Goal: Information Seeking & Learning: Learn about a topic

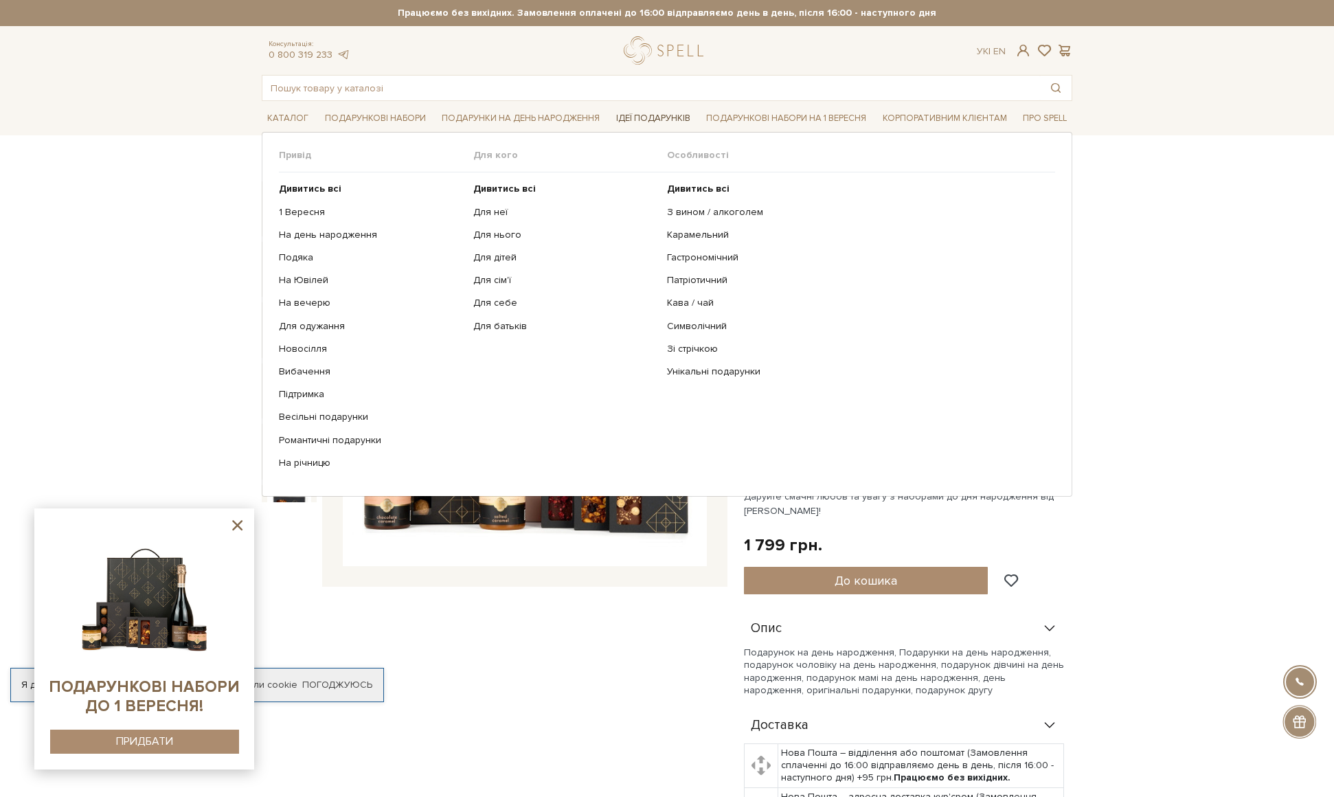
click at [650, 115] on link "Ідеї подарунків" at bounding box center [653, 118] width 85 height 21
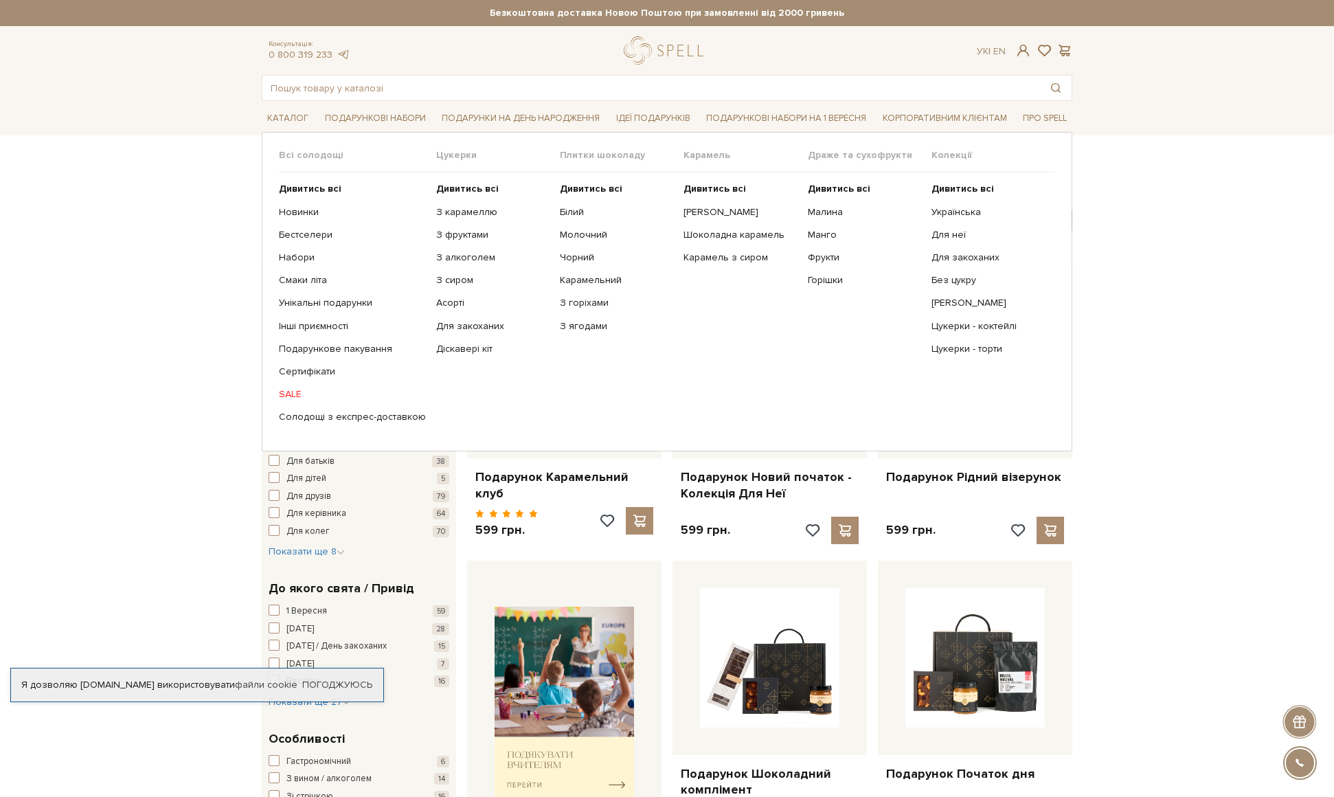
click at [292, 395] on link "SALE" at bounding box center [352, 394] width 147 height 12
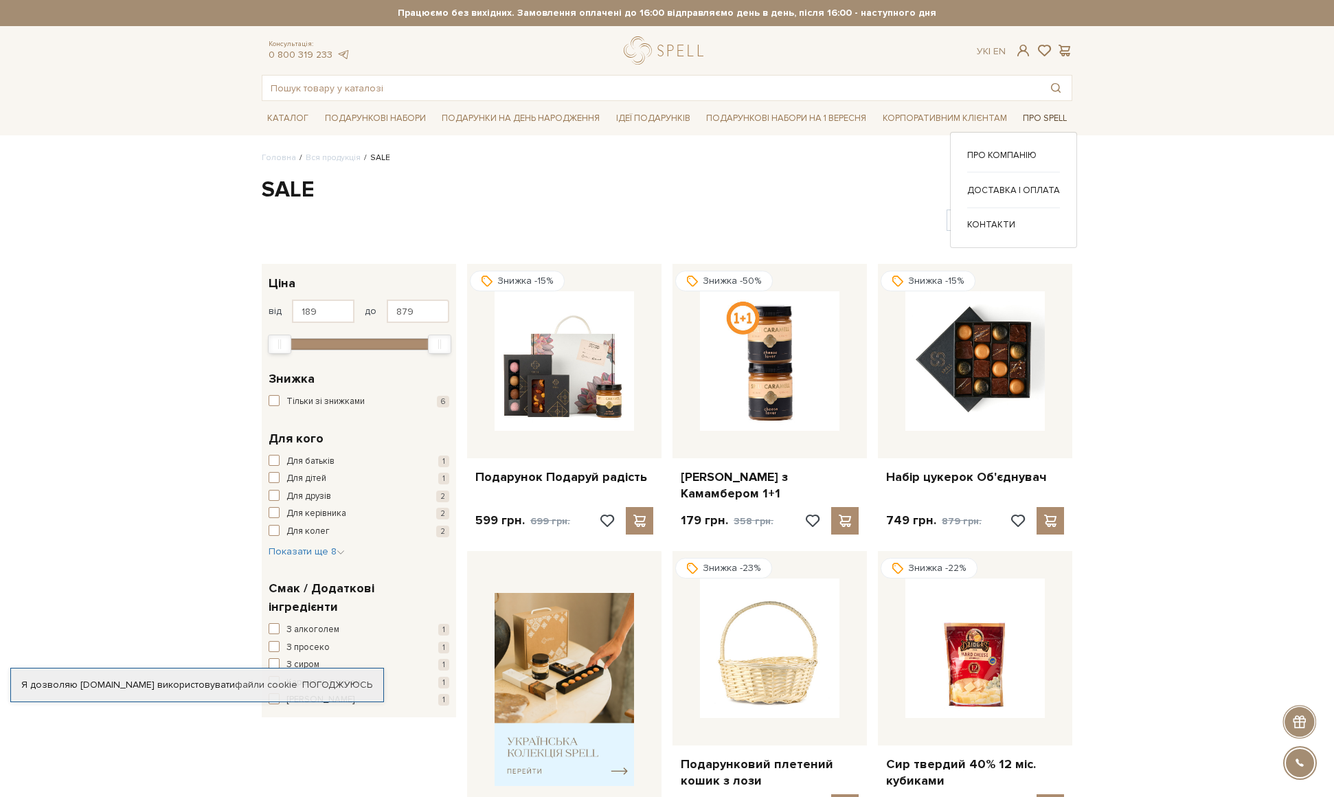
click at [1043, 116] on link "Про Spell" at bounding box center [1044, 118] width 55 height 21
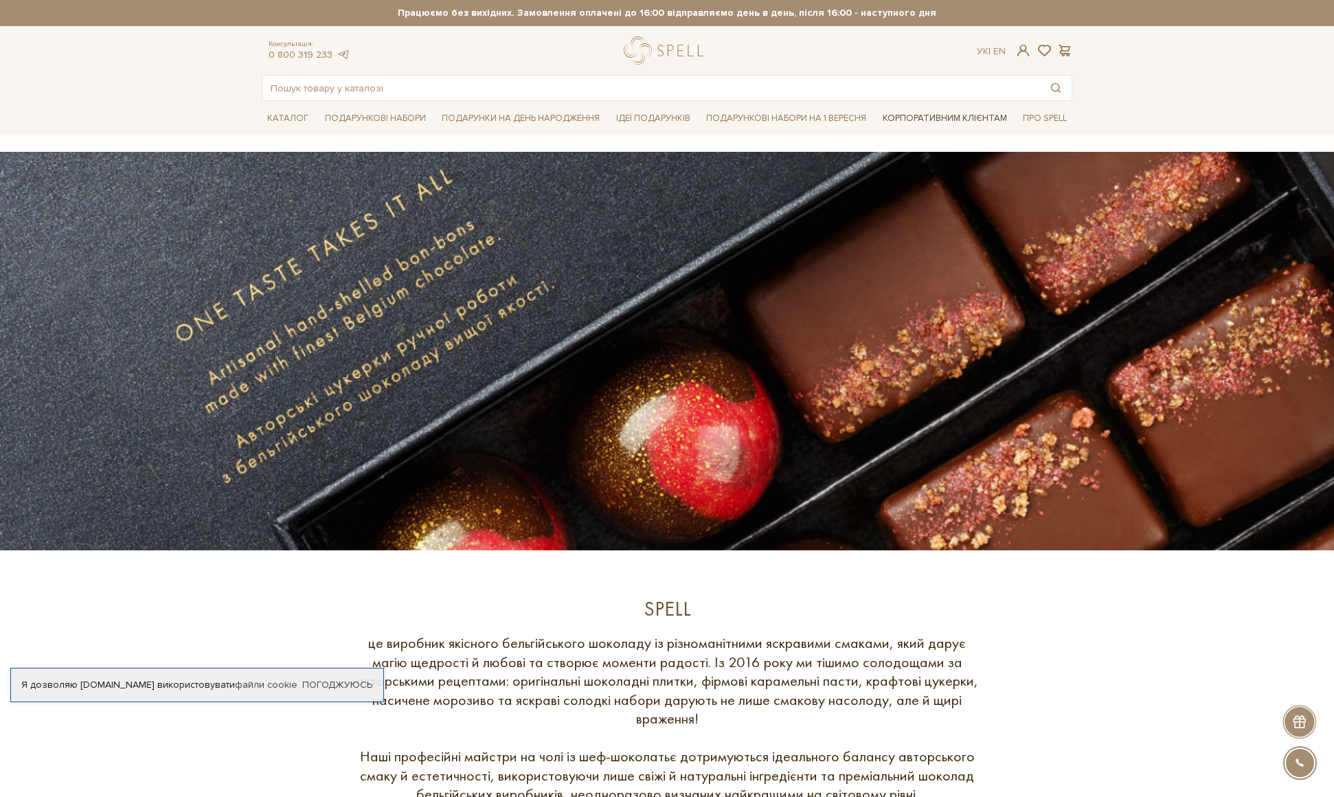
click at [928, 122] on link "Корпоративним клієнтам" at bounding box center [944, 117] width 135 height 23
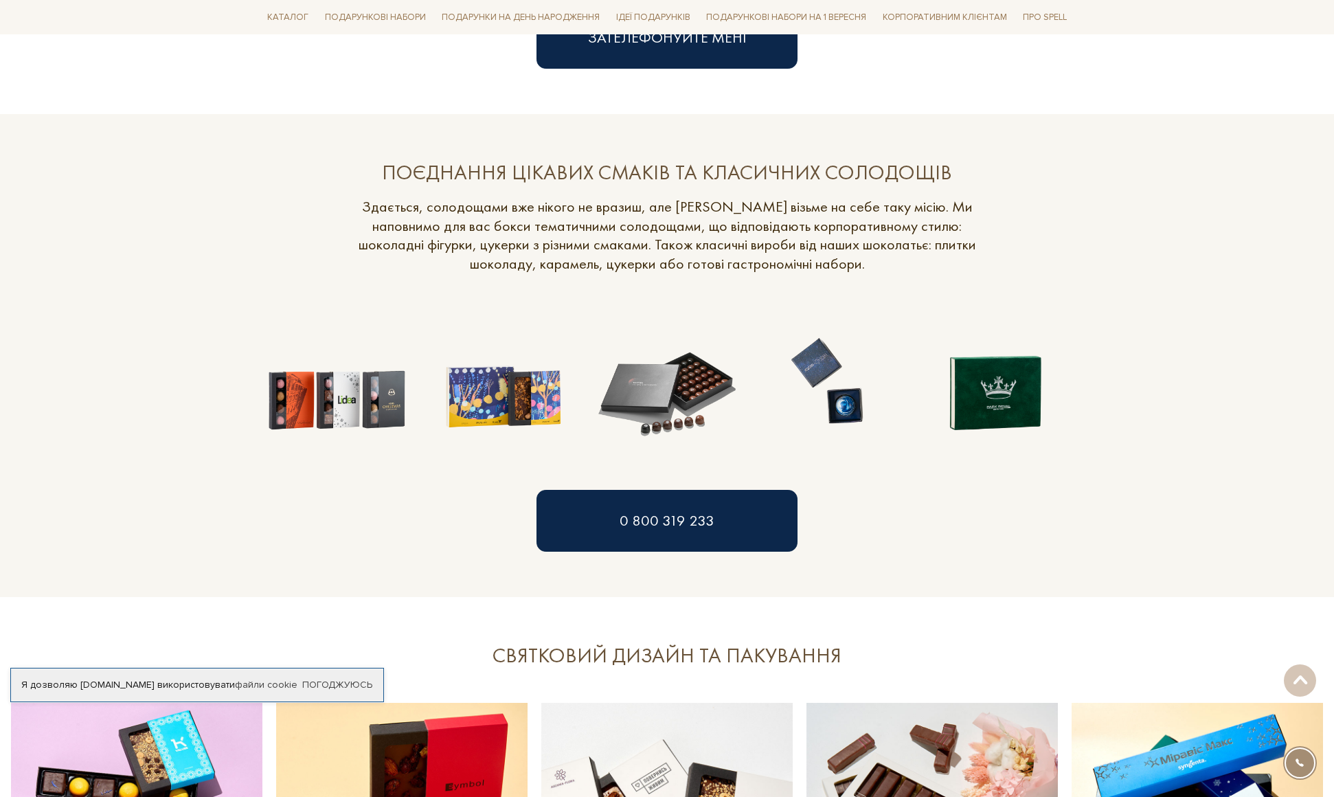
scroll to position [962, 0]
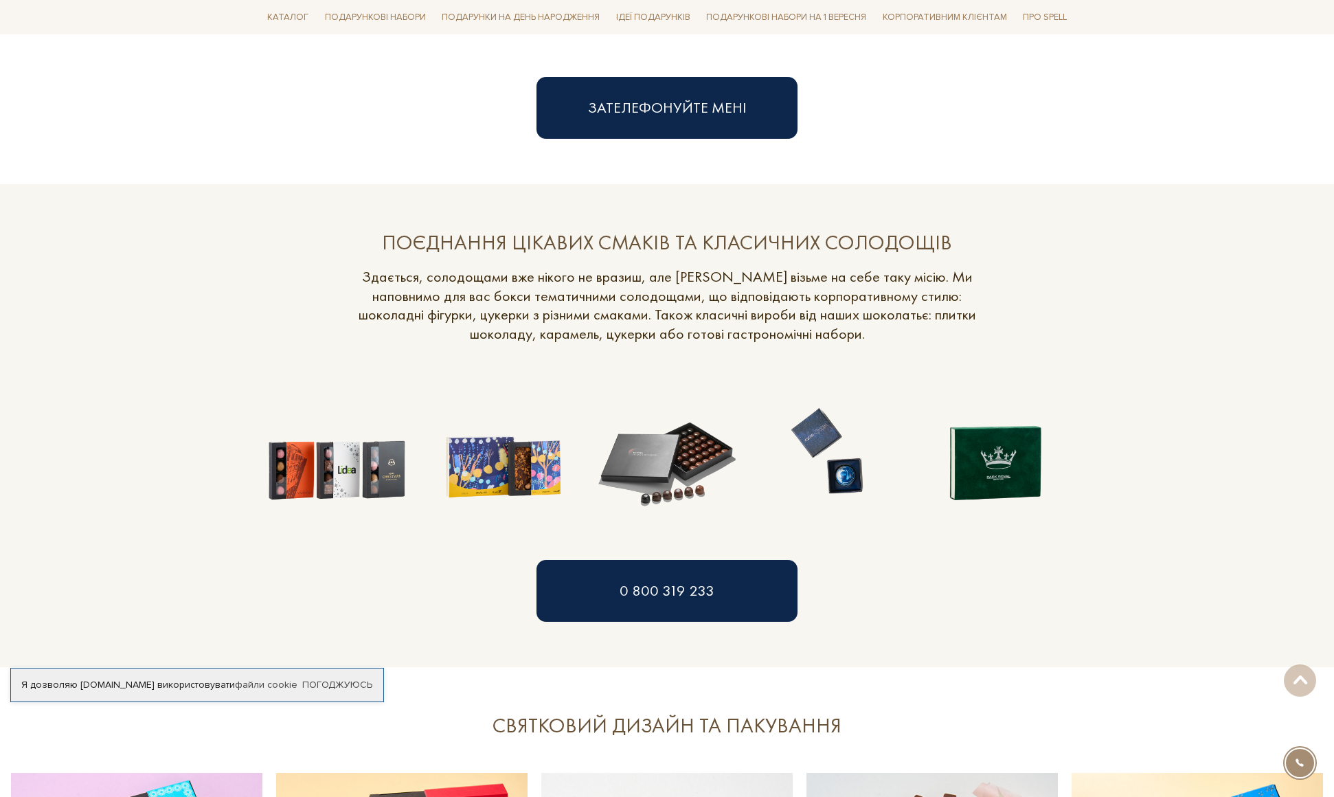
click at [617, 236] on div "ПОЄДНАННЯ ЦІКАВИХ СМАКІВ ТА КЛАСИЧНИХ СОЛОДОЩІВ" at bounding box center [667, 242] width 632 height 27
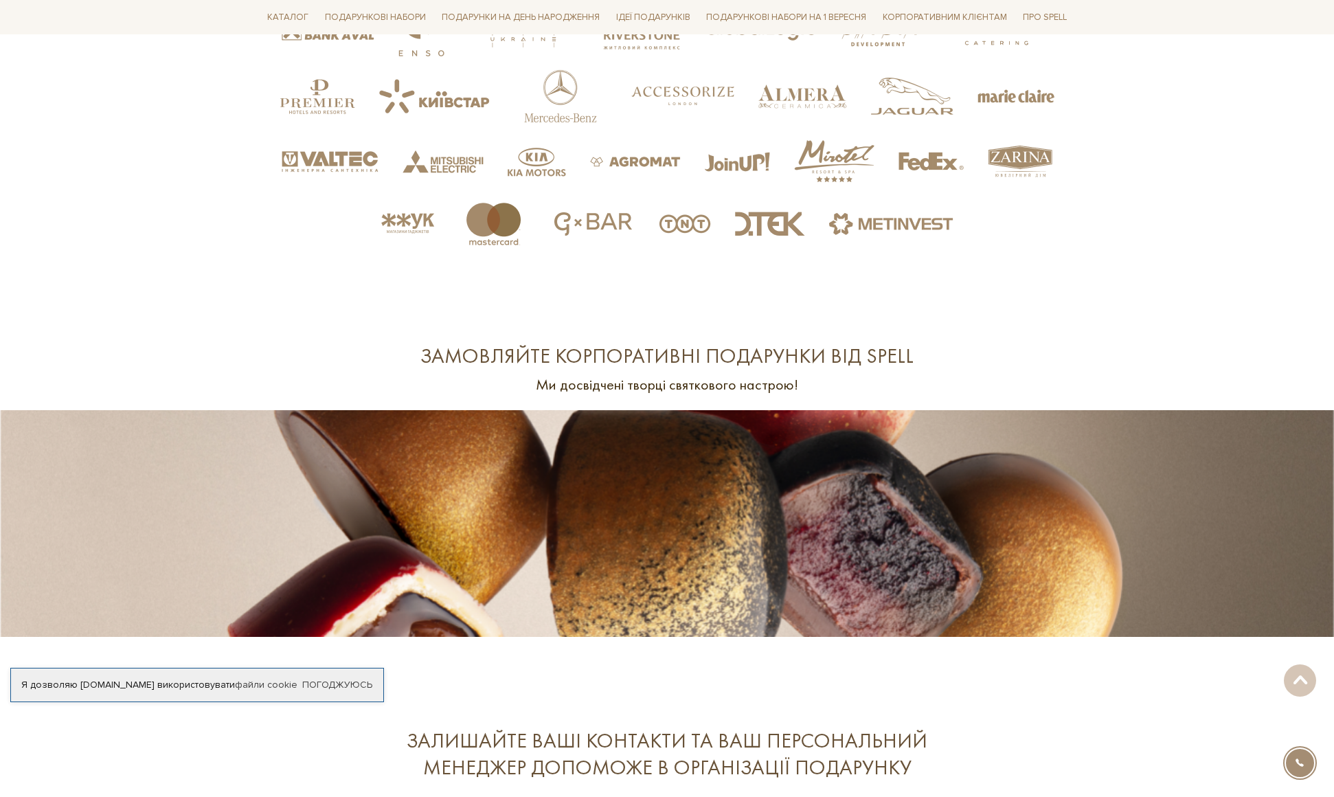
scroll to position [3365, 0]
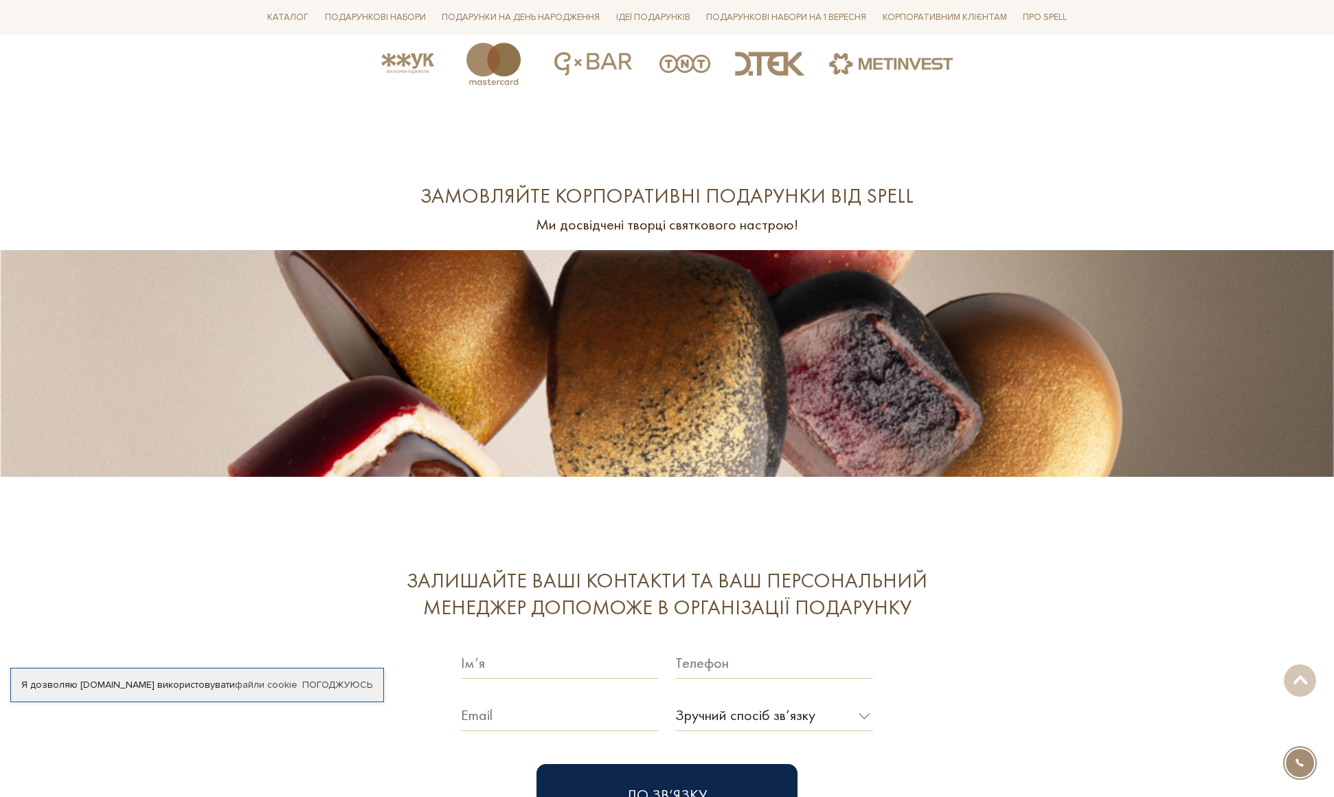
click at [953, 522] on section "Залишайте ваші контакти та ваш персональний менеджер допоможе в організації под…" at bounding box center [667, 696] width 1334 height 349
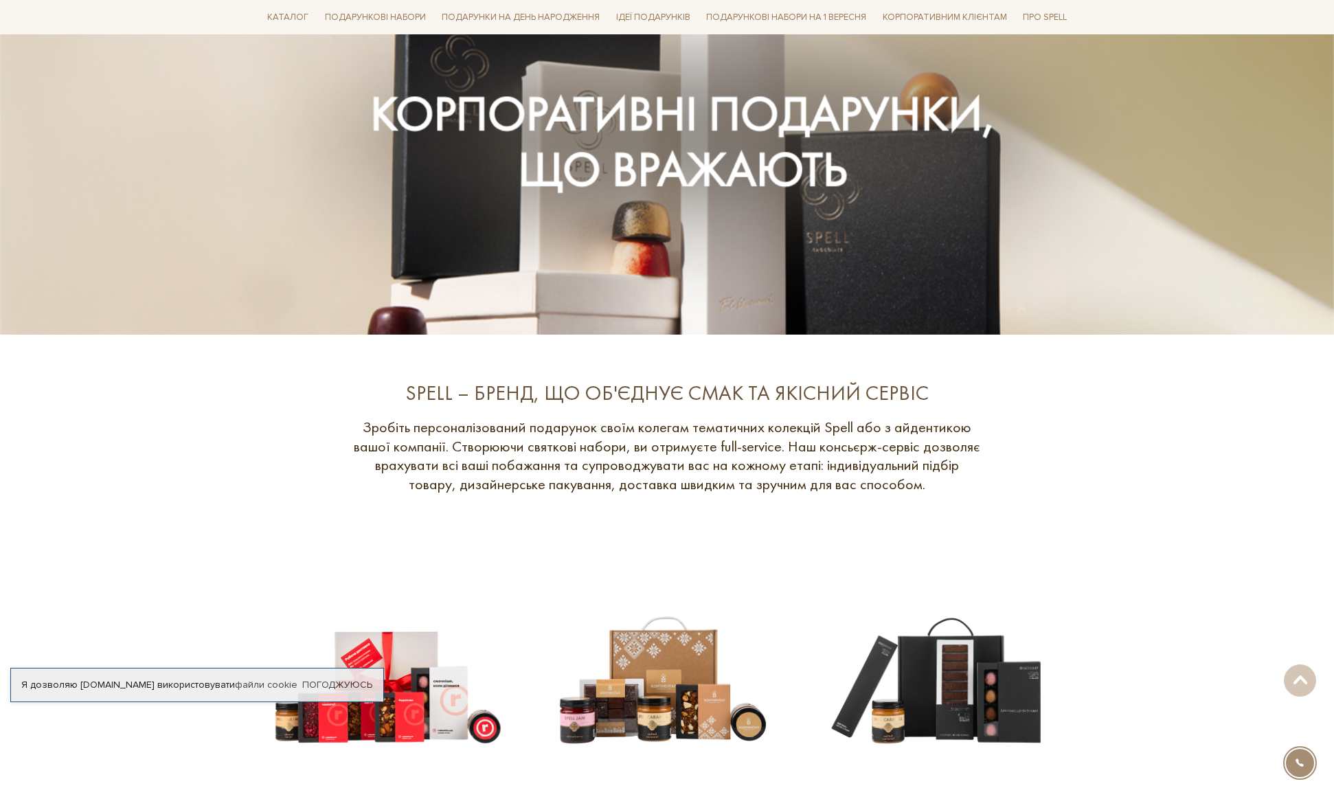
scroll to position [0, 0]
